Goal: Task Accomplishment & Management: Manage account settings

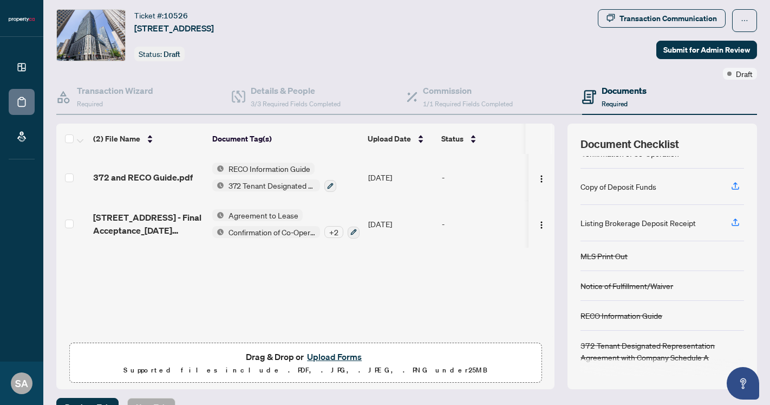
scroll to position [48, 0]
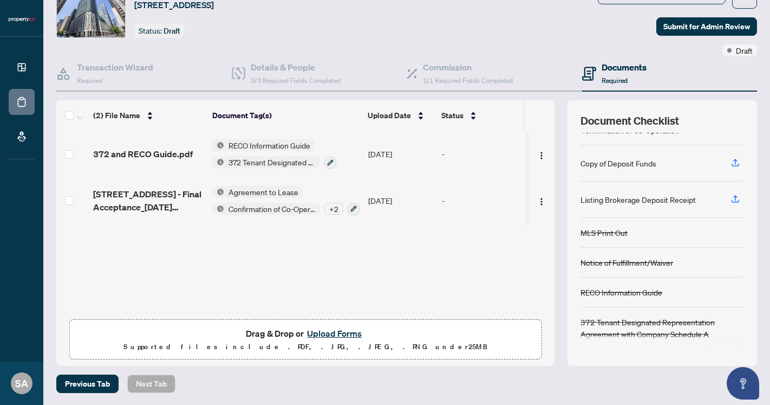
click at [315, 336] on button "Upload Forms" at bounding box center [334, 333] width 61 height 14
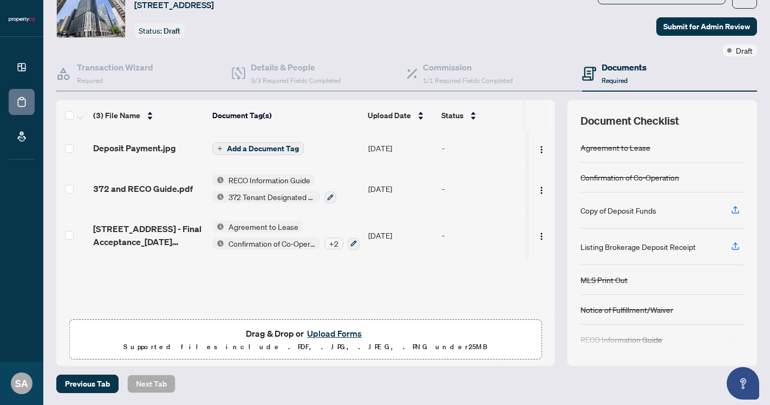
click at [275, 146] on span "Add a Document Tag" at bounding box center [263, 149] width 72 height 8
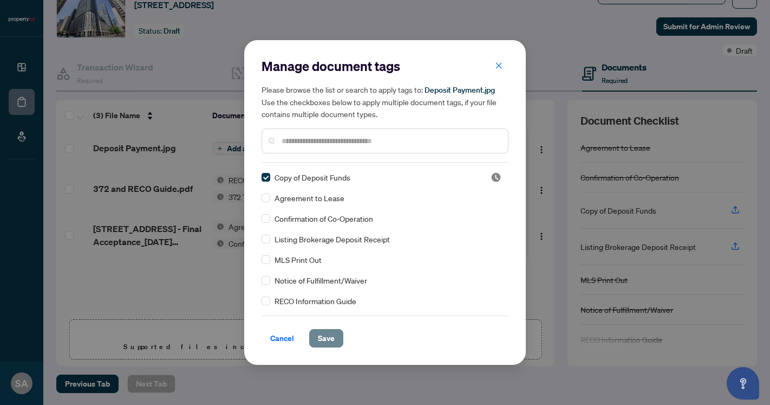
click at [328, 337] on span "Save" at bounding box center [326, 337] width 17 height 17
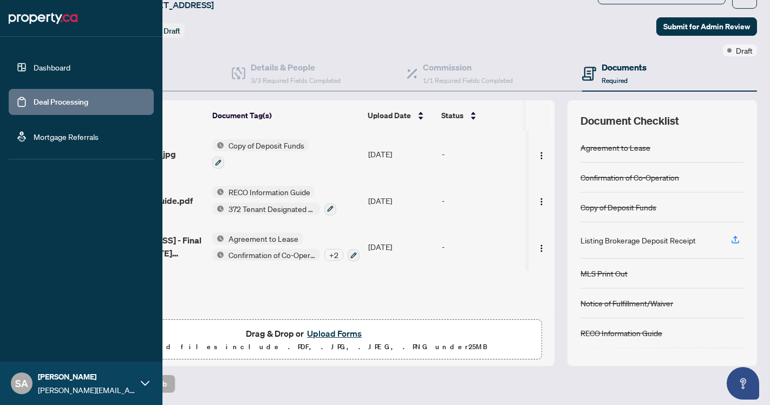
click at [34, 100] on link "Deal Processing" at bounding box center [61, 102] width 55 height 10
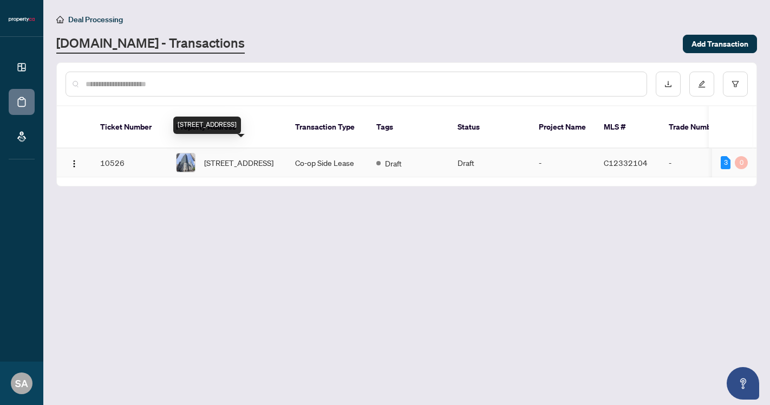
click at [231, 157] on span "[STREET_ADDRESS]" at bounding box center [238, 163] width 69 height 12
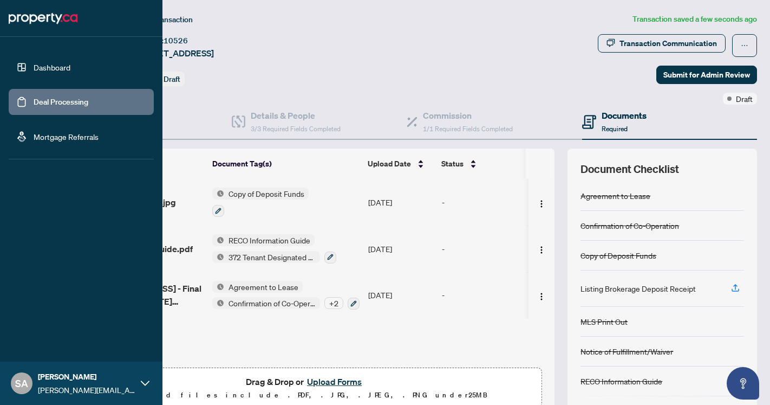
click at [34, 97] on link "Deal Processing" at bounding box center [61, 102] width 55 height 10
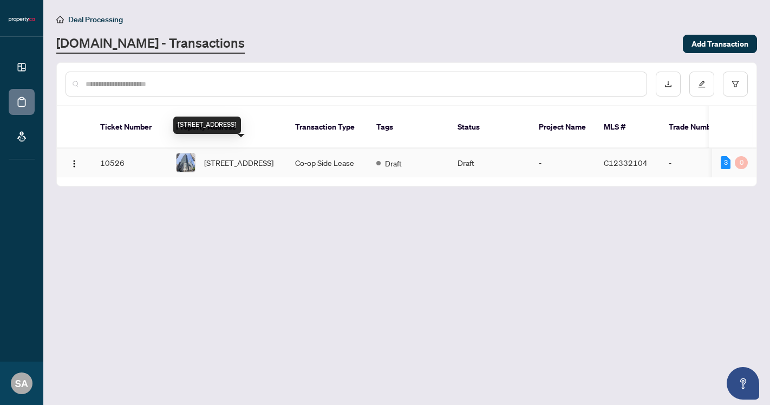
click at [201, 153] on div "[STREET_ADDRESS]" at bounding box center [227, 162] width 102 height 19
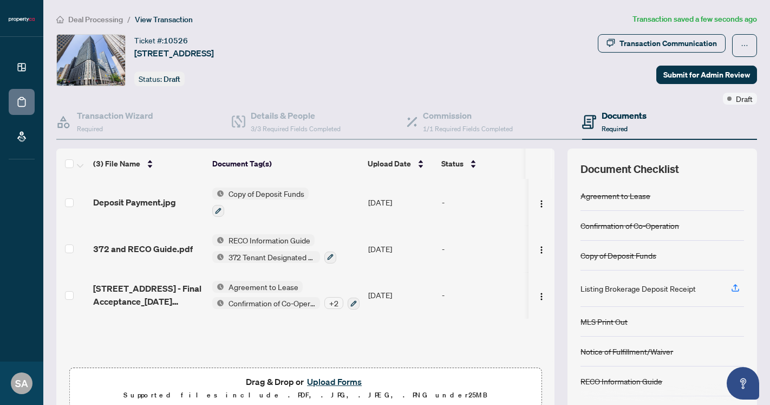
scroll to position [48, 0]
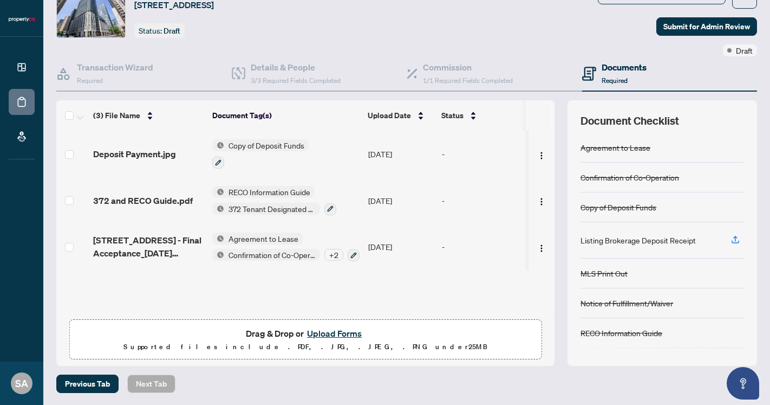
click at [335, 333] on button "Upload Forms" at bounding box center [334, 333] width 61 height 14
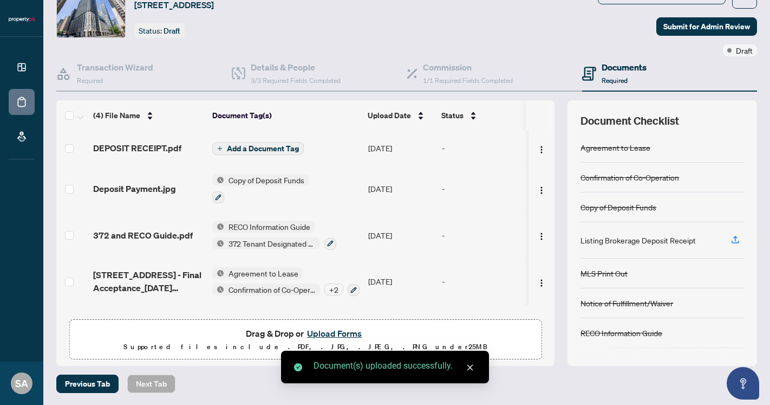
click at [271, 148] on span "Add a Document Tag" at bounding box center [263, 149] width 72 height 8
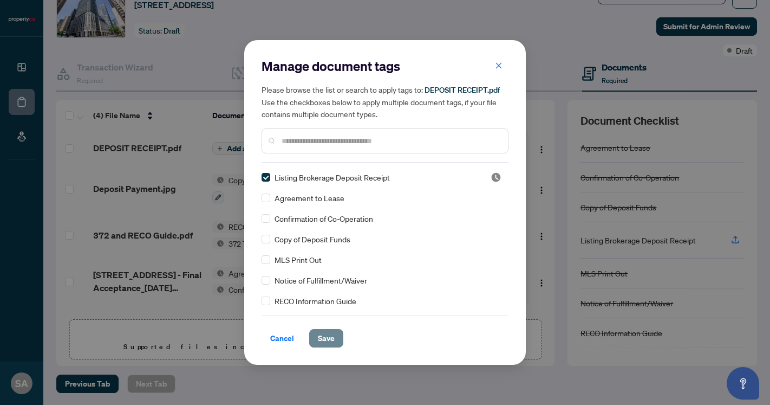
click at [326, 340] on span "Save" at bounding box center [326, 337] width 17 height 17
